Goal: Book appointment/travel/reservation

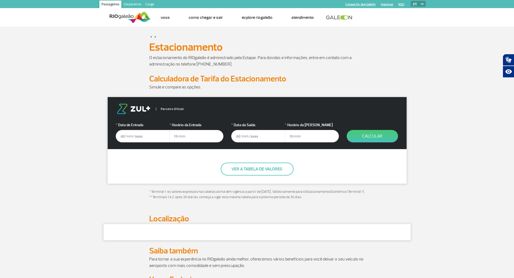
click at [153, 138] on input "text" at bounding box center [143, 136] width 54 height 12
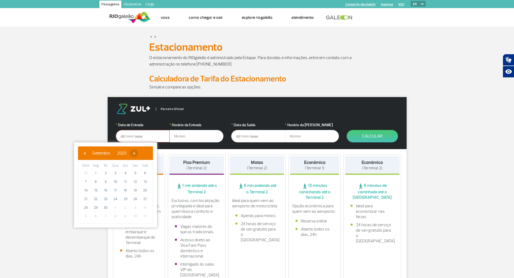
click at [138, 150] on span "›" at bounding box center [134, 153] width 8 height 8
click at [136, 191] on span "17" at bounding box center [135, 190] width 9 height 9
type input "[DATE]"
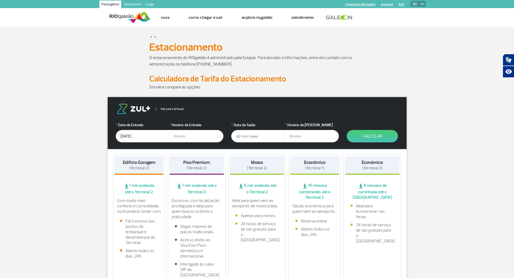
click at [182, 134] on input "text" at bounding box center [196, 136] width 54 height 12
type input "14:00"
click at [245, 135] on input "text" at bounding box center [258, 136] width 54 height 12
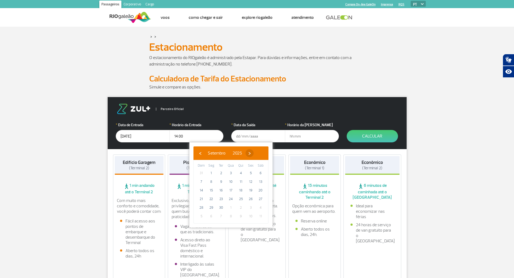
click at [254, 153] on span "›" at bounding box center [250, 153] width 8 height 8
click at [212, 207] on span "27" at bounding box center [211, 207] width 9 height 9
type input "[DATE]"
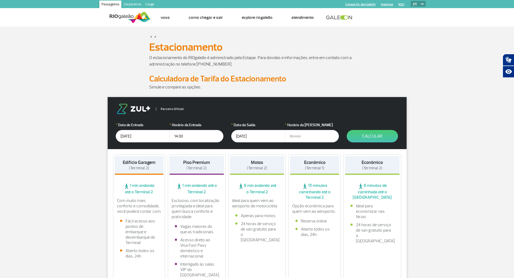
click at [291, 137] on input "text" at bounding box center [312, 136] width 54 height 12
type input "2"
type input "02:00"
click at [372, 136] on button "Calcular" at bounding box center [372, 136] width 51 height 12
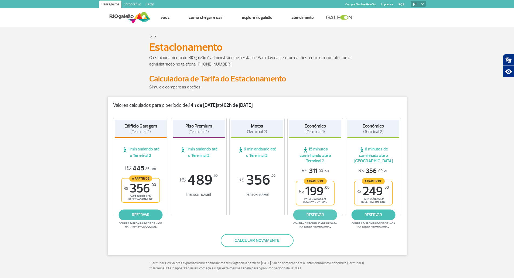
click at [318, 213] on link "reservar" at bounding box center [315, 215] width 44 height 11
